Goal: Navigation & Orientation: Find specific page/section

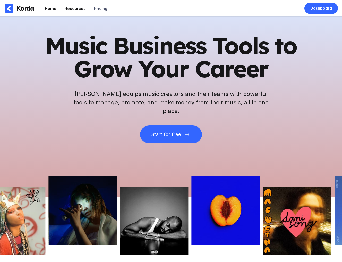
scroll to position [884, 0]
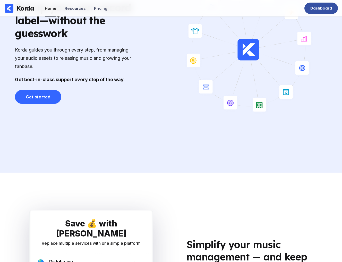
click at [323, 8] on div "Dashboard" at bounding box center [321, 8] width 22 height 5
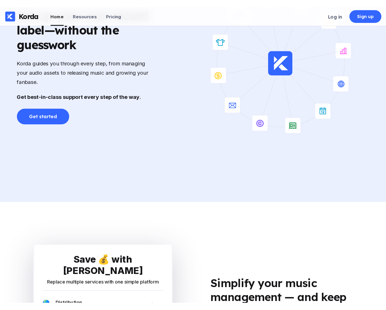
scroll to position [0, 0]
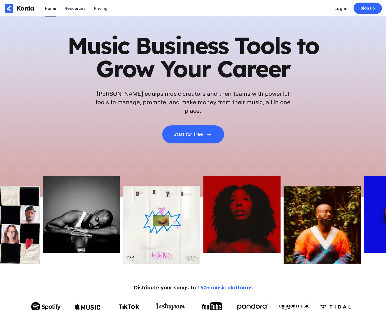
click at [342, 9] on div "Log in" at bounding box center [340, 8] width 13 height 5
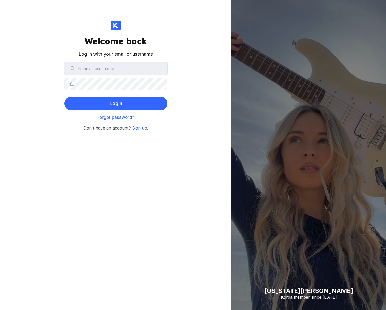
type input "[EMAIL_ADDRESS][DOMAIN_NAME]"
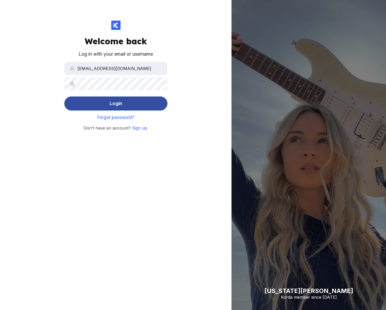
click at [153, 103] on button "Login" at bounding box center [115, 104] width 103 height 14
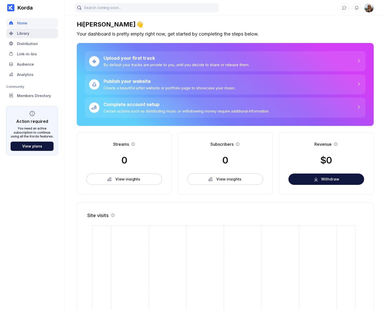
click at [32, 30] on div "Library" at bounding box center [32, 33] width 52 height 10
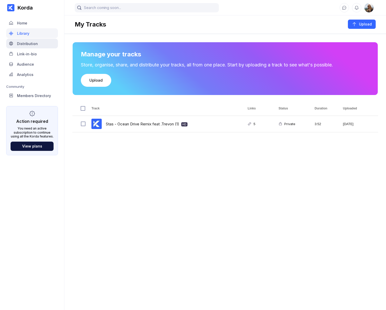
click at [33, 42] on div "Distribution" at bounding box center [27, 43] width 21 height 4
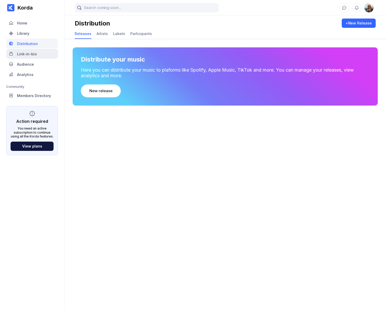
click at [34, 50] on div "Link-in-bio" at bounding box center [32, 54] width 52 height 10
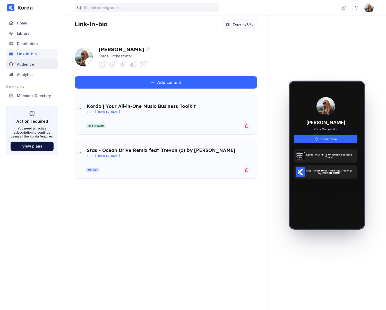
click at [35, 63] on div "Audience" at bounding box center [32, 64] width 52 height 10
